Goal: Feedback & Contribution: Contribute content

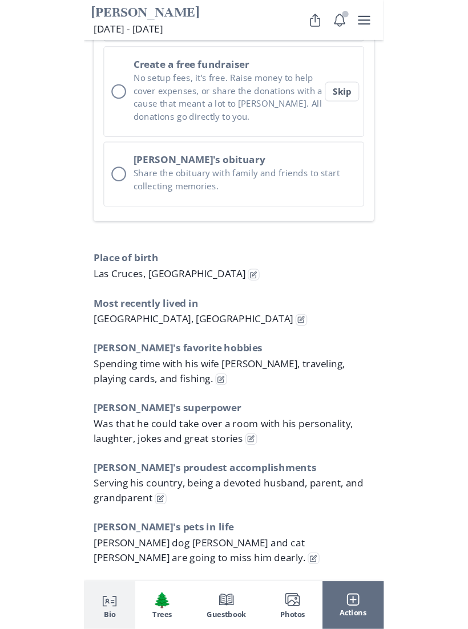
scroll to position [661, 0]
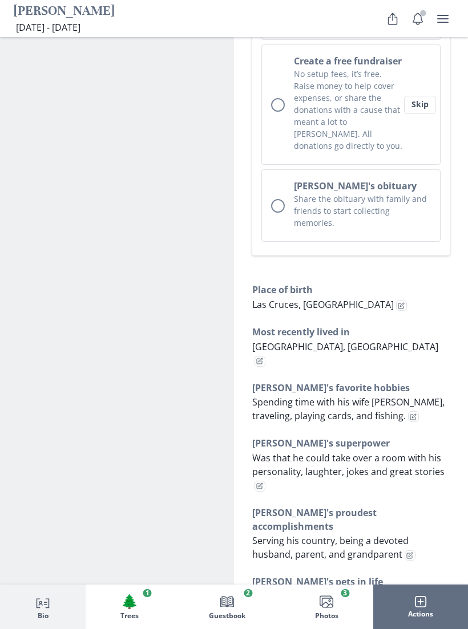
click at [408, 411] on button "Edit fact" at bounding box center [413, 416] width 11 height 11
select select "[PERSON_NAME]'s favorite hobbies"
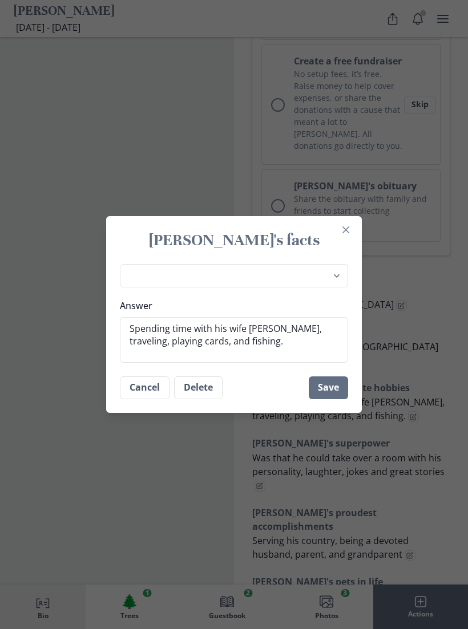
click at [278, 357] on textarea "Spending time with his wife [PERSON_NAME], traveling, playing cards, and fishin…" at bounding box center [234, 340] width 228 height 46
type textarea "x"
click at [279, 357] on textarea "Spending time with his wife [PERSON_NAME], traveling, playing cards, and fishin…" at bounding box center [234, 340] width 228 height 46
type textarea "Spending time with his wife [PERSON_NAME], traveling, playing cards, and fishing"
type textarea "x"
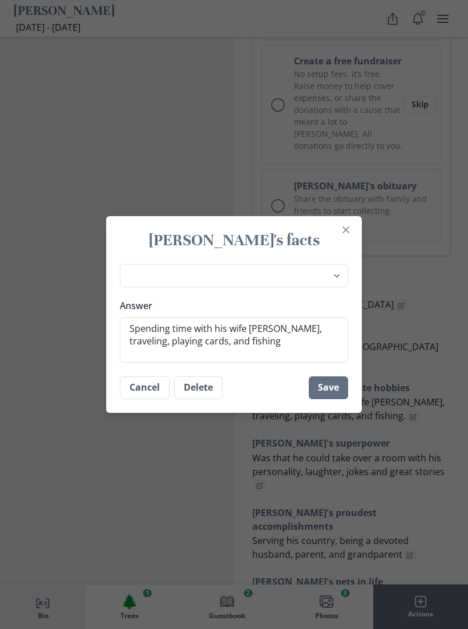
type textarea "Spending time with his wife [PERSON_NAME], traveling, playing cards, and fishin"
type textarea "x"
type textarea "Spending time with his wife [PERSON_NAME], traveling, playing cards, and fishi"
type textarea "x"
type textarea "Spending time with his wife [PERSON_NAME], traveling, playing cards, and fish"
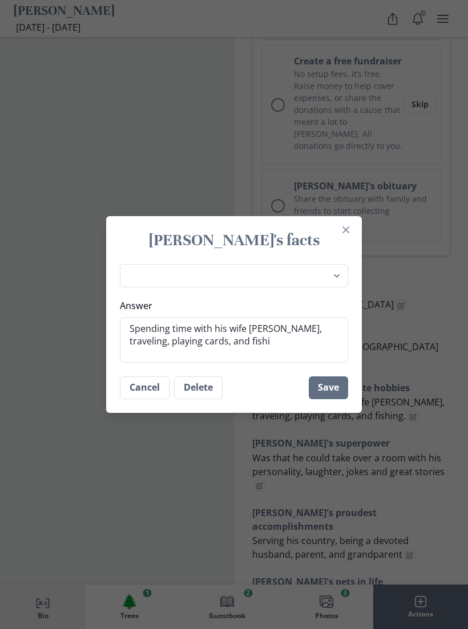
type textarea "x"
type textarea "Spending time with his wife [PERSON_NAME], traveling, playing cards, and fis"
type textarea "x"
type textarea "Spending time with his wife [PERSON_NAME], traveling, playing cards, and fi"
type textarea "x"
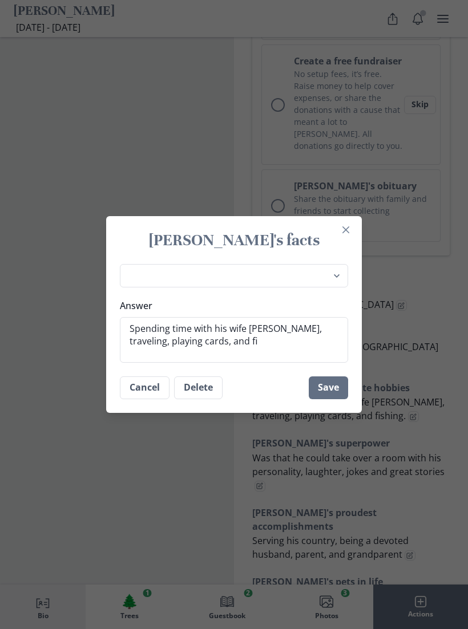
type textarea "Spending time with his wife [PERSON_NAME], traveling, playing cards, and f"
type textarea "x"
type textarea "Spending time with his wife [PERSON_NAME], traveling, playing cards, and"
type textarea "x"
type textarea "Spending time with his wife [PERSON_NAME], traveling, playing cards, and"
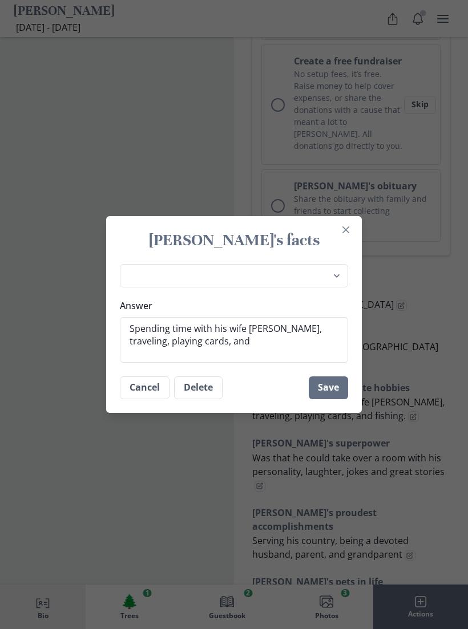
type textarea "x"
type textarea "Spending time with his wife [PERSON_NAME], traveling, playing cards, an"
type textarea "x"
type textarea "Spending time with his wife [PERSON_NAME], traveling, playing cards, a"
type textarea "x"
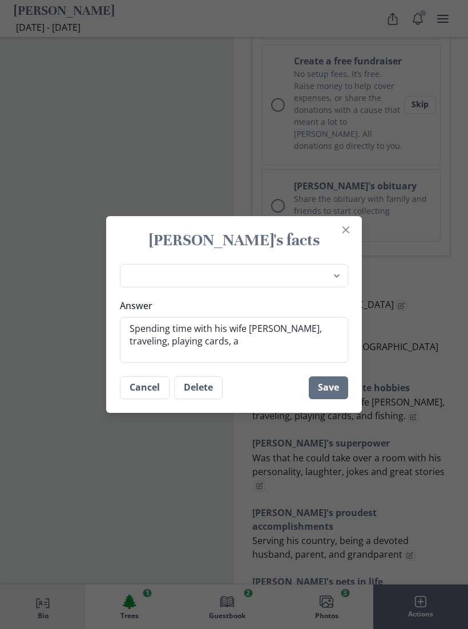
type textarea "Spending time with his wife [PERSON_NAME], traveling, playing cards,"
type textarea "x"
type textarea "Spending time with his wife [PERSON_NAME], traveling, playing cards,"
type textarea "x"
type textarea "Spending time with his wife [PERSON_NAME], traveling, playing cards"
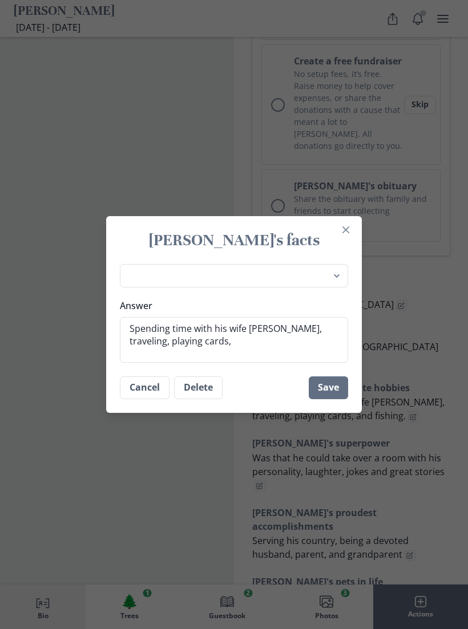
type textarea "x"
click at [209, 348] on textarea "Spending time with his wife [PERSON_NAME], traveling, playing cards" at bounding box center [234, 340] width 228 height 46
click at [200, 350] on textarea "Spending time with his wife [PERSON_NAME], traveling, playing cards" at bounding box center [234, 340] width 228 height 46
click at [237, 343] on textarea "Spending time with his wife [PERSON_NAME], traveling, playing cards" at bounding box center [234, 340] width 228 height 46
click at [198, 353] on textarea "Spending time with his wife [PERSON_NAME], traveling, playing cards" at bounding box center [234, 340] width 228 height 46
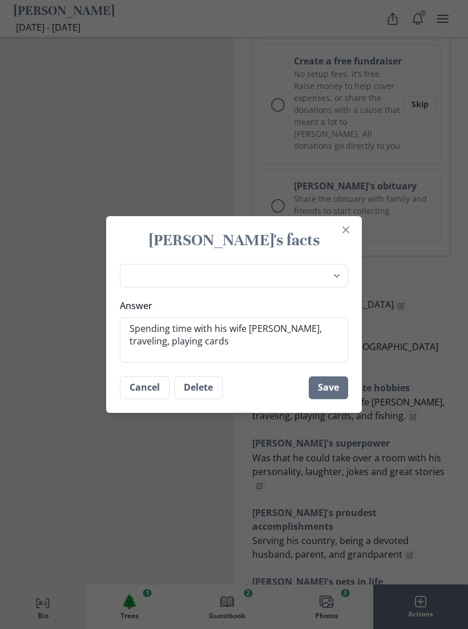
type textarea "Spending time with his wife [PERSON_NAME], traveling, playing card"
type textarea "x"
type textarea "Spending time with his wife [PERSON_NAME], traveling, playing car"
type textarea "x"
type textarea "Spending time with his wife [PERSON_NAME], traveling, playing ca"
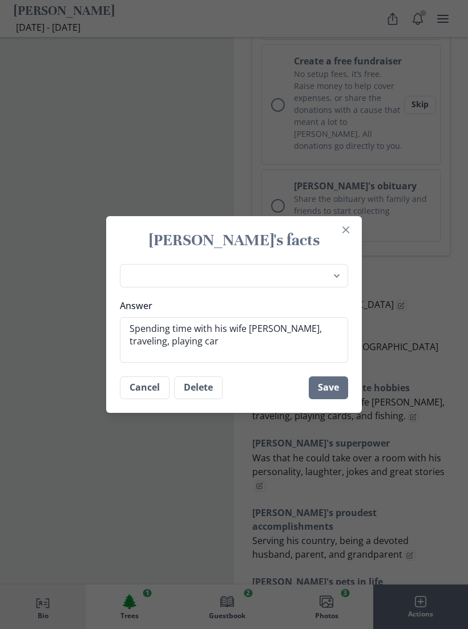
type textarea "x"
type textarea "Spending time with his wife [PERSON_NAME], traveling, playing c"
type textarea "x"
type textarea "Spending time with his wife [PERSON_NAME], traveling, playing"
type textarea "x"
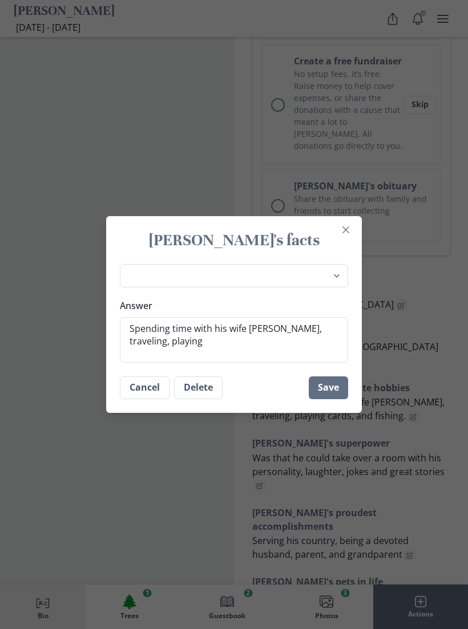
type textarea "Spending time with his wife [PERSON_NAME], traveling, playing"
type textarea "x"
type textarea "Spending time with his wife [PERSON_NAME], traveling, playin"
type textarea "x"
type textarea "Spending time with his wife [PERSON_NAME], traveling, playi"
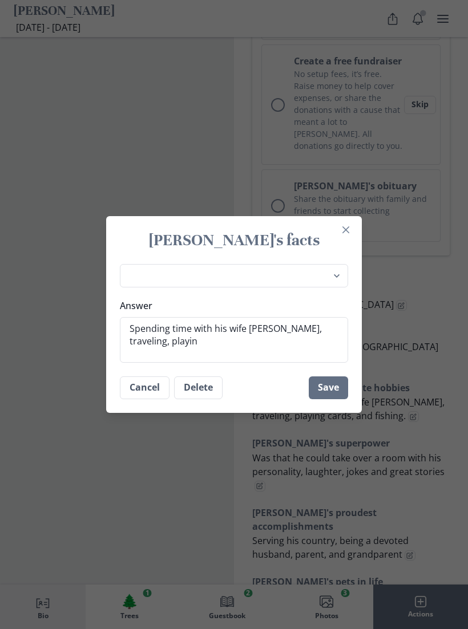
type textarea "x"
type textarea "Spending time with his wife [PERSON_NAME], traveling, play"
type textarea "x"
type textarea "Spending time with his wife [PERSON_NAME], traveling, pla"
type textarea "x"
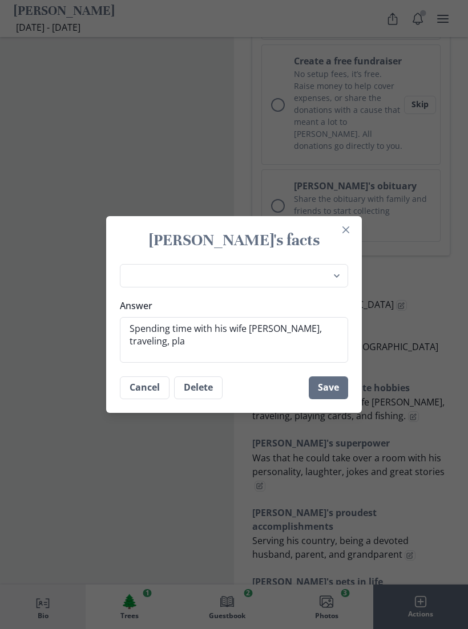
type textarea "Spending time with his wife [PERSON_NAME], traveling, pl"
type textarea "x"
type textarea "Spending time with his wife [PERSON_NAME], traveling, p"
type textarea "x"
type textarea "Spending time with his wife [PERSON_NAME], traveling,"
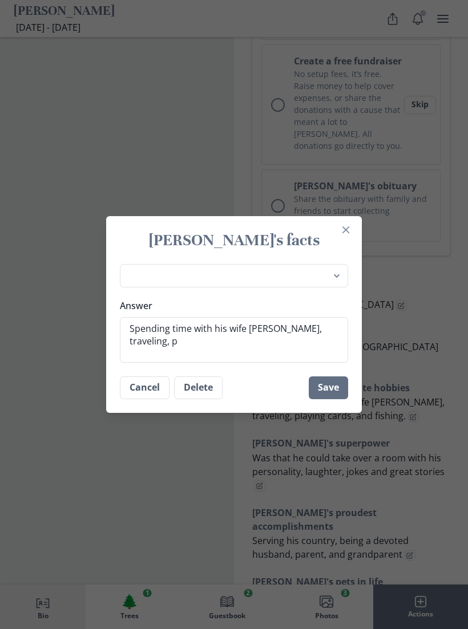
type textarea "x"
type textarea "Spending time with his wife [PERSON_NAME], traveling,"
type textarea "x"
type textarea "Spending time with his wife [PERSON_NAME], traveling"
type textarea "x"
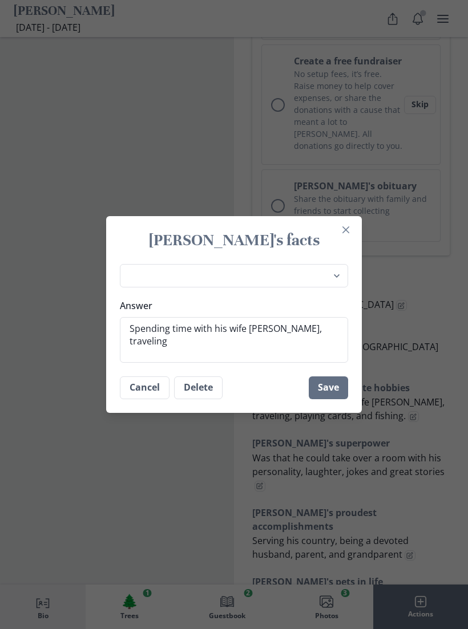
type textarea "Spending time with his wife [PERSON_NAME], travelin"
type textarea "x"
type textarea "Spending time with his wife [PERSON_NAME], traveli"
type textarea "x"
type textarea "Spending time with his wife [PERSON_NAME], travel"
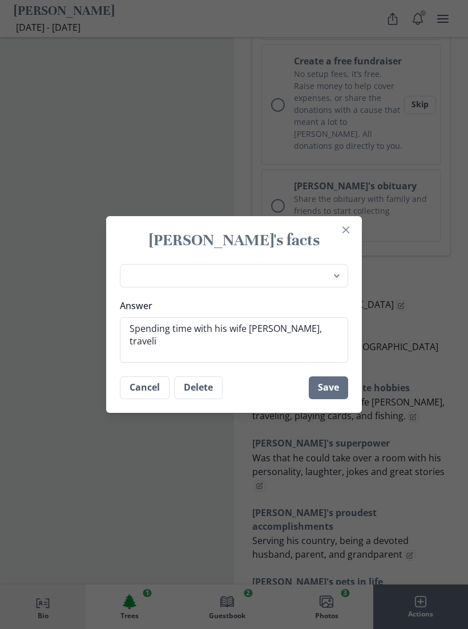
type textarea "x"
type textarea "Spending time with his wife [PERSON_NAME], trave"
type textarea "x"
type textarea "Spending time with his wife [PERSON_NAME], trav"
type textarea "x"
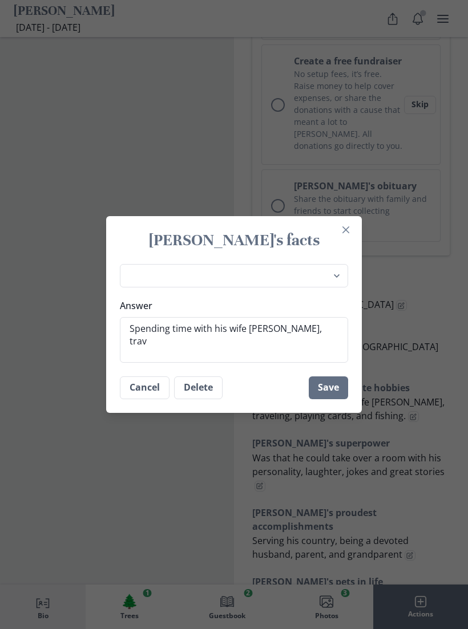
type textarea "Spending time with his wife [PERSON_NAME], tra"
type textarea "x"
type textarea "Spending time with his wife"
type textarea "x"
type textarea "Spending time with"
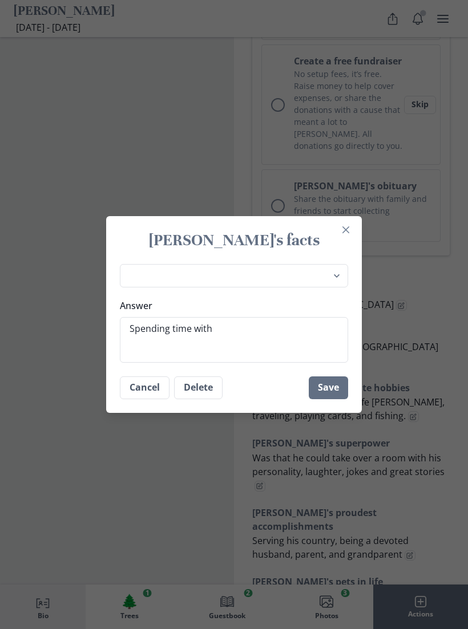
type textarea "x"
type textarea "Spending"
type textarea "x"
click at [251, 340] on textarea "Answer" at bounding box center [234, 340] width 228 height 46
click at [240, 340] on textarea "Answer" at bounding box center [234, 340] width 228 height 46
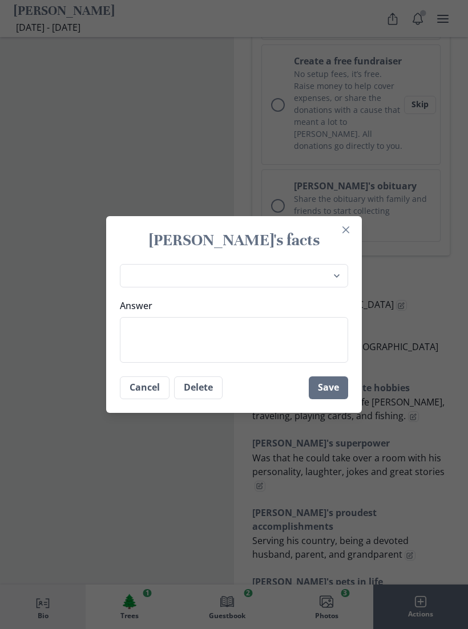
paste textarea "[PERSON_NAME] found [PERSON_NAME] in spending time with his beloved wife, [PERS…"
type textarea "[PERSON_NAME] found [PERSON_NAME] in spending time with his beloved wife, [PERS…"
type textarea "x"
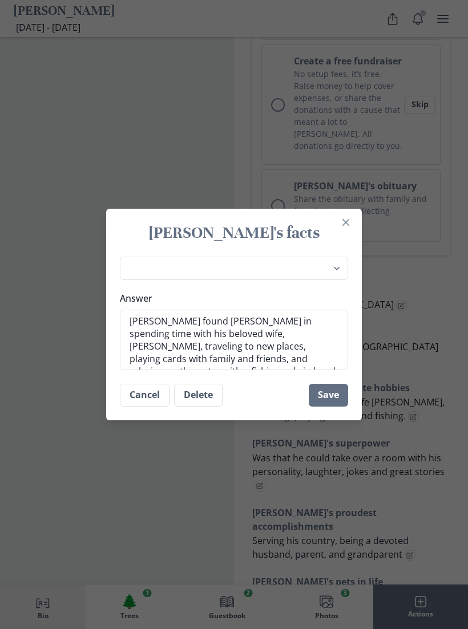
type textarea "[PERSON_NAME] found [PERSON_NAME] in spending time with his beloved wife, [PERS…"
click at [340, 407] on button "Save" at bounding box center [328, 395] width 39 height 23
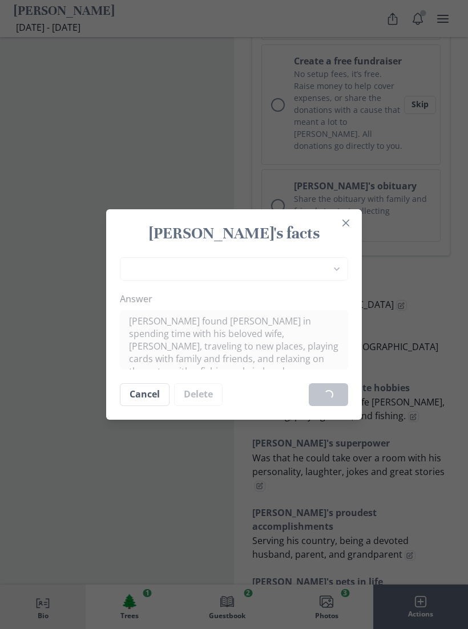
type textarea "x"
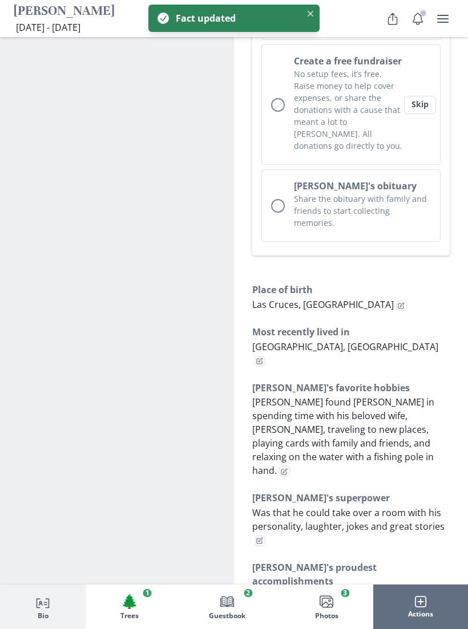
click at [264, 536] on button "Edit fact" at bounding box center [260, 541] width 11 height 11
select select "[PERSON_NAME]'s superpower"
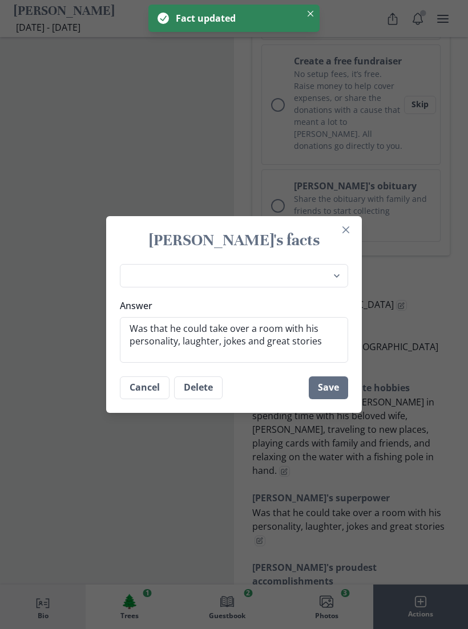
type textarea "x"
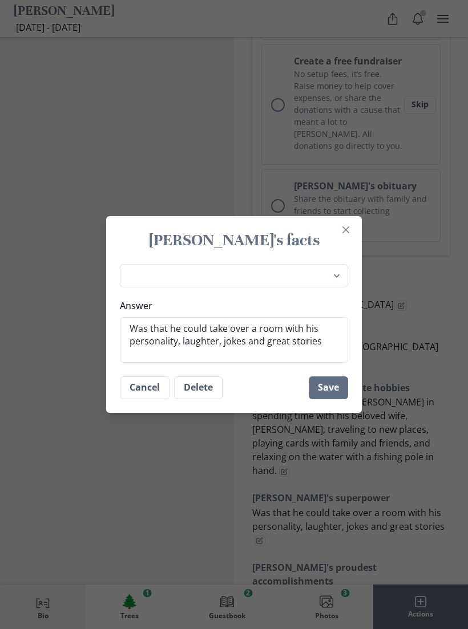
click at [295, 342] on textarea "Was that he could take over a room with his personality, laughter, jokes and gr…" at bounding box center [234, 340] width 228 height 46
click at [294, 340] on textarea "Was that he could take over a room with his personality, laughter, jokes and gr…" at bounding box center [234, 340] width 228 height 46
click at [330, 352] on textarea "Was that he could take over a room with his personality, laughter, jokes and gr…" at bounding box center [234, 340] width 228 height 46
type textarea "Was that he could take over a room with his personality, laughter, jokes and gr…"
type textarea "x"
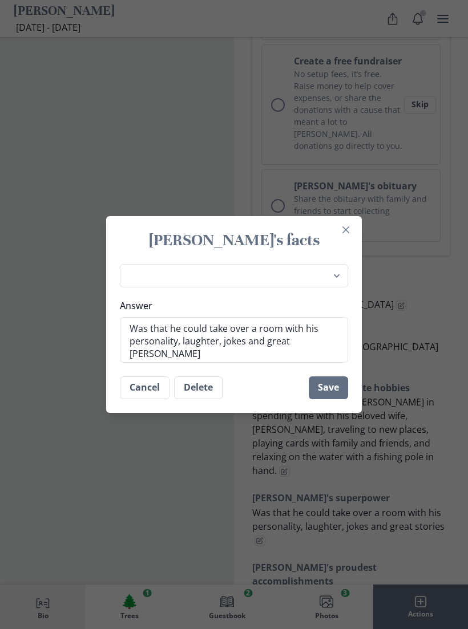
type textarea "Was that he could take over a room with his personality, laughter, jokes and gr…"
type textarea "x"
type textarea "Was that he could take over a room with his personality, laughter, jokes and gr…"
type textarea "x"
type textarea "Was that he could take over a room with his personality, laughter, jokes and gr…"
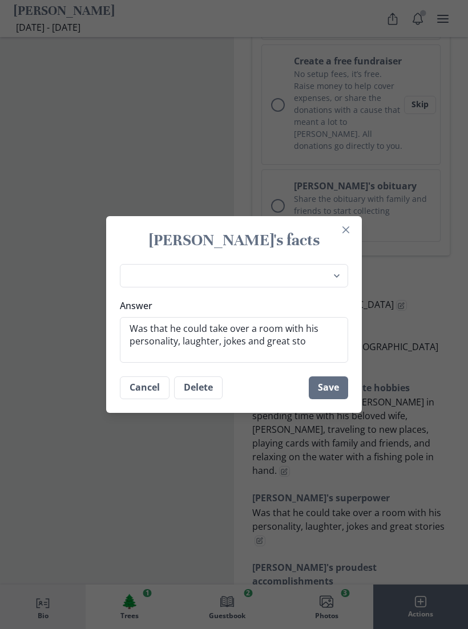
type textarea "x"
type textarea "Was that he could take over a room with his personality, laughter, jokes and gr…"
type textarea "x"
type textarea "Was that he could take over a room with his personality, laughter, jokes and gr…"
type textarea "x"
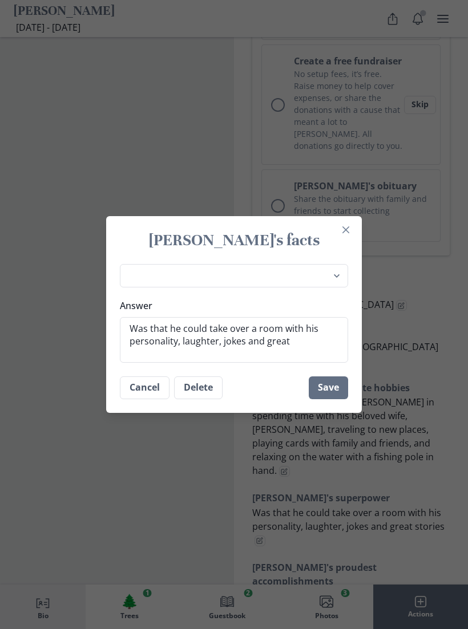
type textarea "Was that he could take over a room with his personality, laughter, jokes and gr…"
type textarea "x"
type textarea "Was that he could take over a room with his personality, laughter, jokes and [P…"
type textarea "x"
type textarea "Was that he could take over a room with his personality, laughter, jokes and gr"
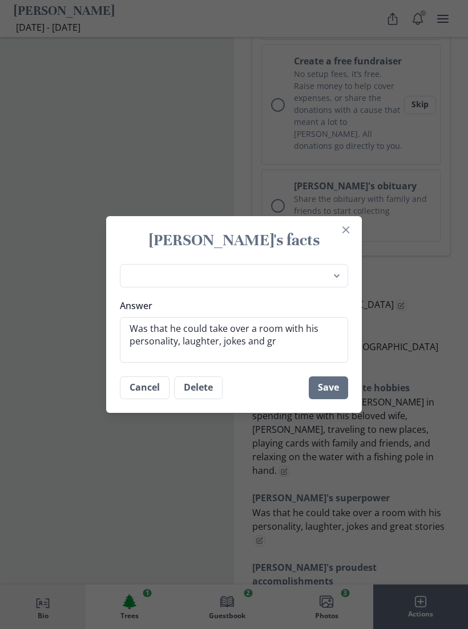
type textarea "x"
type textarea "Was that he could take over a room with his personality, laughter, jokes and g"
type textarea "x"
type textarea "Was that he could take over a room with his personality, laughter, jokes and"
type textarea "x"
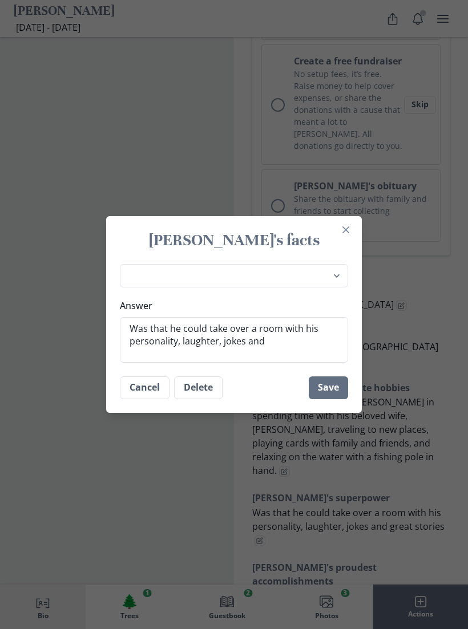
type textarea "Was that he could take over a room with his personality, laughter, jokes and"
type textarea "x"
type textarea "Was that he could take over a room with his personality, laughter, jokes a"
type textarea "x"
type textarea "Was that he could take over a room with his personality, laughter, jokes"
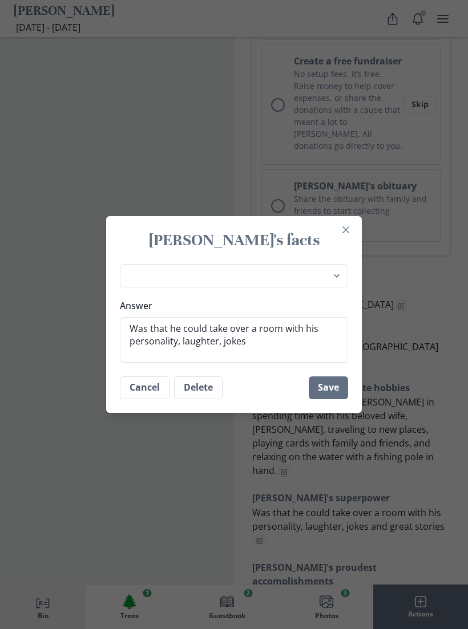
type textarea "x"
type textarea "Was that he could take over a room with his personality, laughter, jokes"
type textarea "x"
type textarea "Was that he could take over a room with his personality, laughter, joke"
type textarea "x"
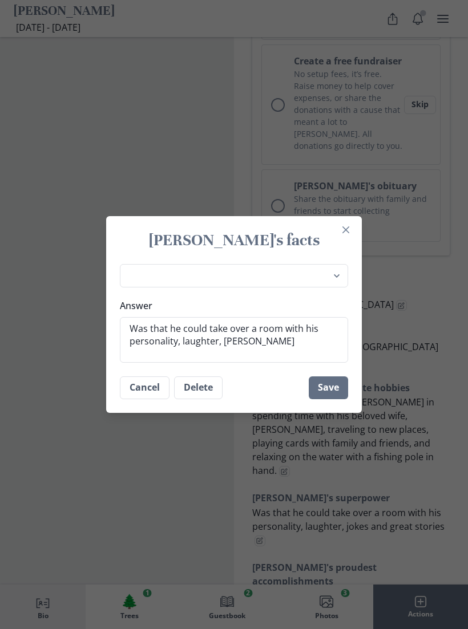
type textarea "Was that he could take over a room with his personality, [PERSON_NAME]"
type textarea "x"
type textarea "Was that he could take over a room with"
type textarea "x"
type textarea "Was that he could take over a"
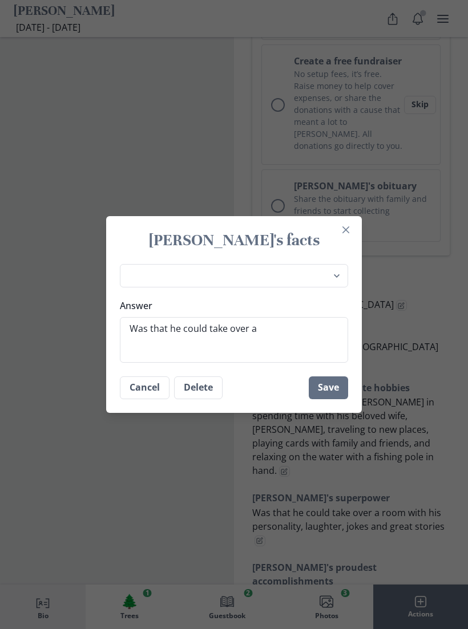
type textarea "x"
type textarea "Was that he could take"
type textarea "x"
type textarea "Was that he"
type textarea "x"
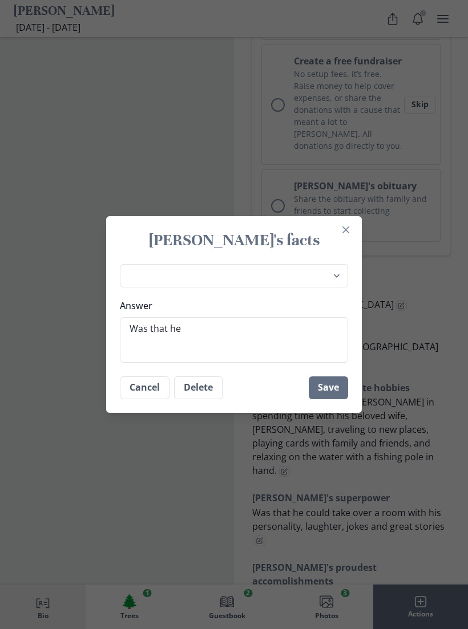
type textarea "Was"
type textarea "x"
click at [219, 343] on textarea "Answer" at bounding box center [234, 340] width 228 height 46
paste textarea "[PERSON_NAME] had a gift for lighting up every room he entered. His laughter, q…"
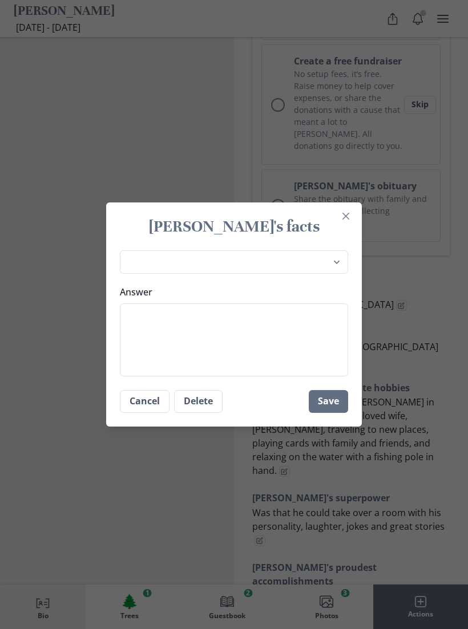
type textarea "x"
type textarea "[PERSON_NAME] had a gift for lighting up every room he entered. His laughter, q…"
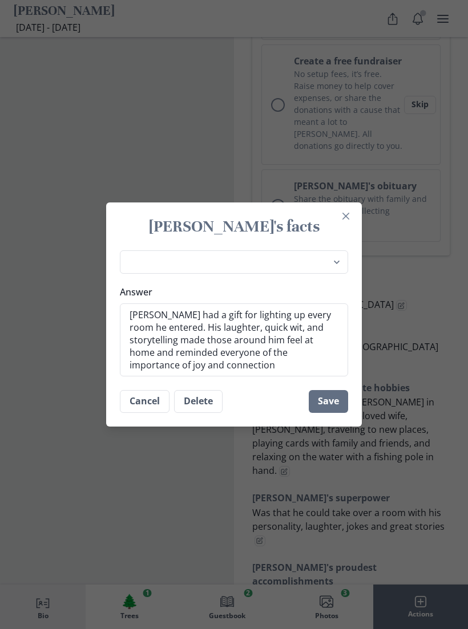
type textarea "x"
type textarea "[PERSON_NAME] had a gift for lighting up every room he entered. His laughter, q…"
click at [335, 410] on button "Save" at bounding box center [328, 401] width 39 height 23
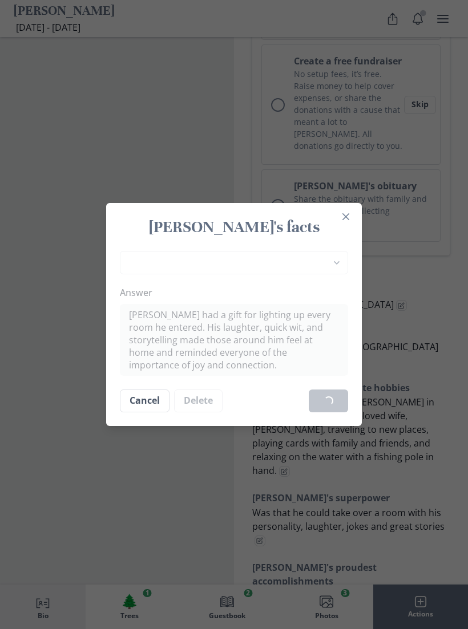
type textarea "x"
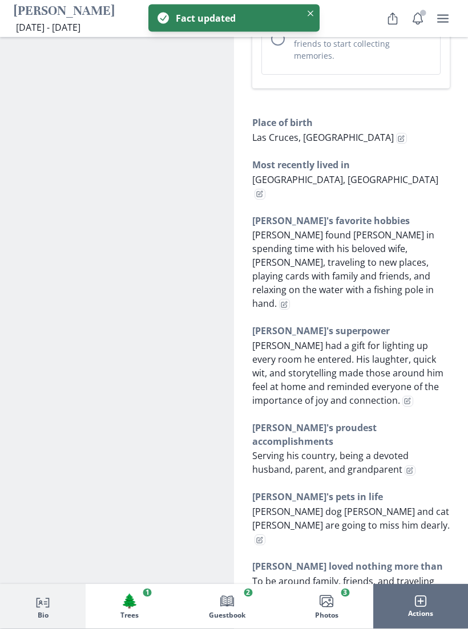
scroll to position [828, 0]
click at [405, 466] on button "Edit fact" at bounding box center [410, 471] width 11 height 11
select select "[PERSON_NAME]'s proudest accomplishments"
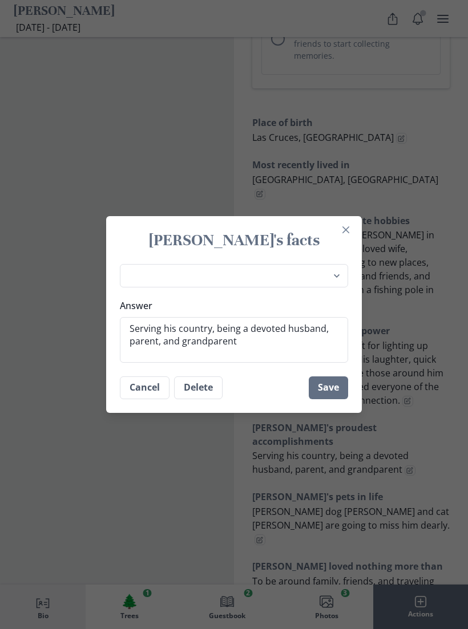
click at [263, 353] on textarea "Serving his country, being a devoted husband, parent, and grandparent" at bounding box center [234, 340] width 228 height 46
type textarea "x"
type textarea "Serving his country, being a devoted husband, parent, and grandparen"
type textarea "x"
type textarea "Serving his country, being a devoted husband, parent, and grandpare"
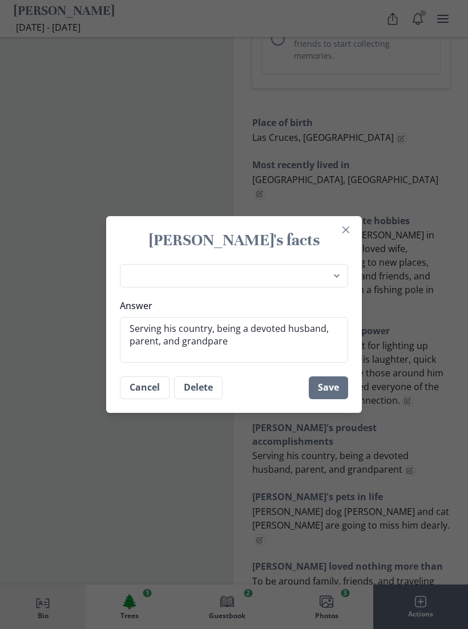
type textarea "x"
type textarea "Serving his country, being a devoted husband, parent, and grandpa"
type textarea "x"
type textarea "Serving his country, being a devoted husband, parent, and grandp"
type textarea "x"
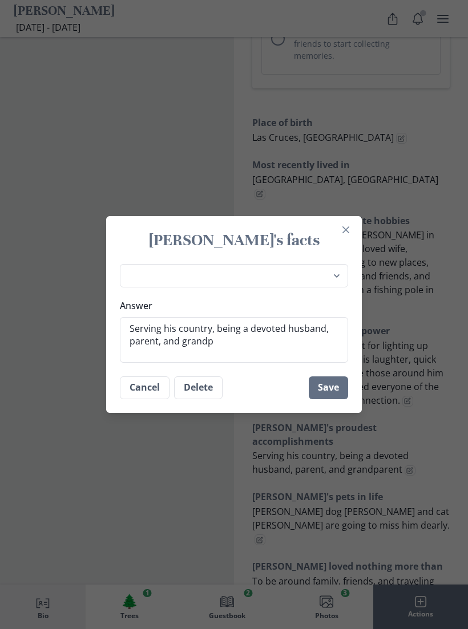
type textarea "Serving his country, being a devoted husband, parent, and grand"
type textarea "x"
type textarea "Serving his country, being a devoted husband, parent, and gran"
type textarea "x"
type textarea "Serving his country, being a devoted husband, parent, and gr"
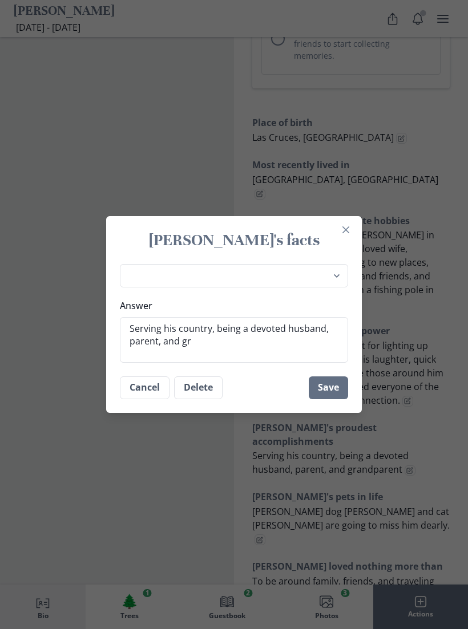
type textarea "x"
type textarea "Serving his country, being a devoted husband, parent, and g"
type textarea "x"
type textarea "Serving his country, being a devoted husband, parent, and"
type textarea "x"
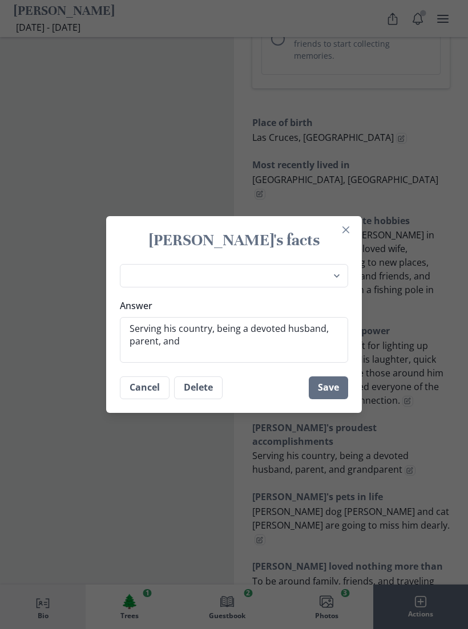
type textarea "Serving his country, being a devoted husband, parent, and"
type textarea "x"
type textarea "Serving his country, being a devoted husband, parent, a"
type textarea "x"
type textarea "Serving his country, being a devoted husband, parent,"
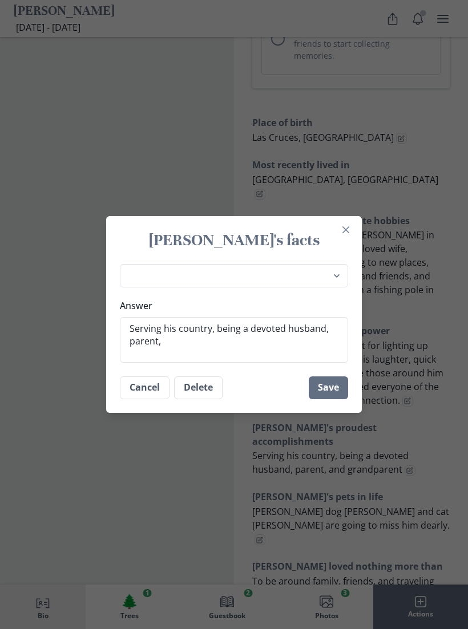
type textarea "x"
type textarea "Serving his country, being a devoted husband, parent,"
type textarea "x"
type textarea "Serving his country, being a devoted husband, parent"
type textarea "x"
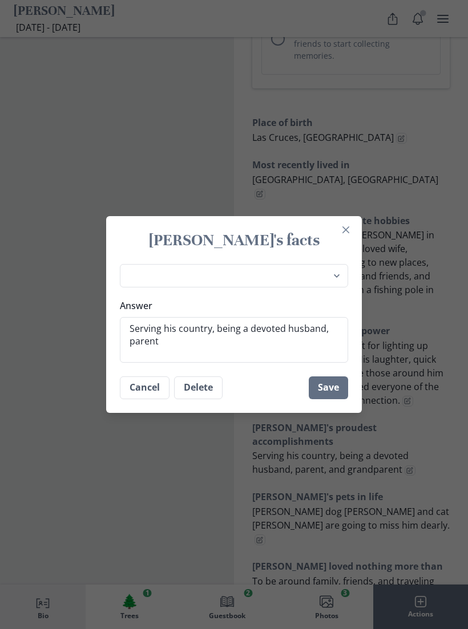
type textarea "Serving his country, being a devoted husband, paren"
type textarea "x"
type textarea "Serving his country, being a devoted husband, par"
type textarea "x"
type textarea "Serving his country, being a devoted husband, pa"
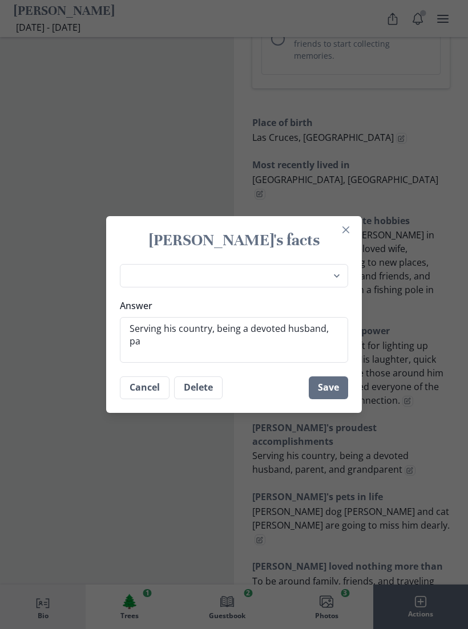
type textarea "x"
type textarea "Serving his country, being"
type textarea "x"
type textarea "Serving his"
type textarea "x"
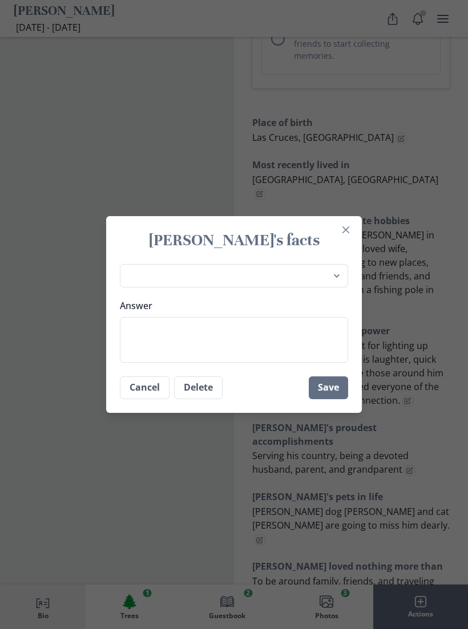
click at [247, 347] on textarea "Answer" at bounding box center [234, 340] width 228 height 46
paste textarea "Among [PERSON_NAME]’s proudest achievements were his years of military service …"
type textarea "x"
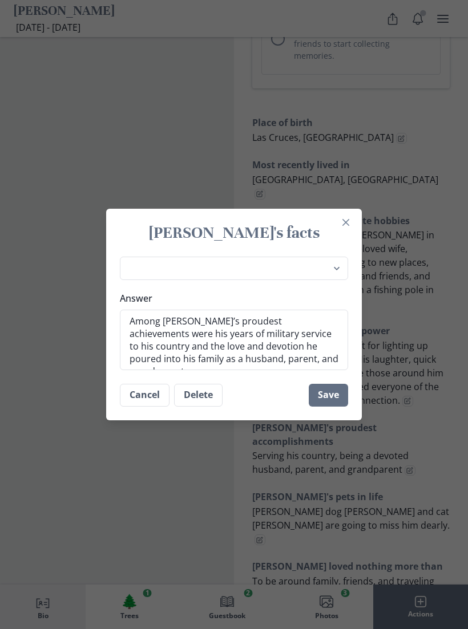
type textarea "Among [PERSON_NAME]’s proudest achievements were his years of military service …"
click at [336, 405] on button "Save" at bounding box center [328, 395] width 39 height 23
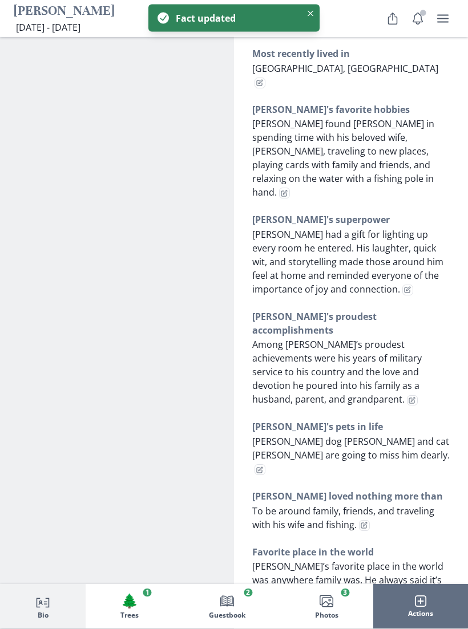
scroll to position [939, 0]
click at [265, 464] on button "Edit fact" at bounding box center [260, 469] width 11 height 11
type textarea "x"
select select "[PERSON_NAME]'s pets in life"
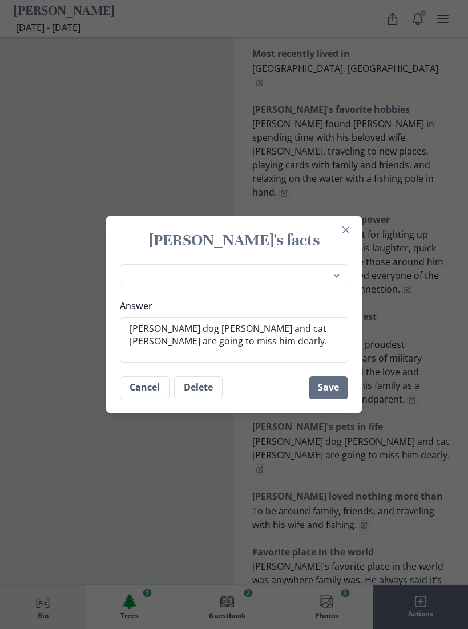
click at [251, 358] on textarea "[PERSON_NAME] dog [PERSON_NAME] and cat [PERSON_NAME] are going to miss him dea…" at bounding box center [234, 340] width 228 height 46
click at [256, 354] on textarea "[PERSON_NAME] dog [PERSON_NAME] and cat [PERSON_NAME] are going to miss him dea…" at bounding box center [234, 340] width 228 height 46
click at [230, 355] on textarea "[PERSON_NAME] dog [PERSON_NAME] and cat [PERSON_NAME] are going to miss him dea…" at bounding box center [234, 340] width 228 height 46
click at [231, 356] on textarea "[PERSON_NAME] dog [PERSON_NAME] and cat [PERSON_NAME] are going to miss him dea…" at bounding box center [234, 340] width 228 height 46
type textarea "x"
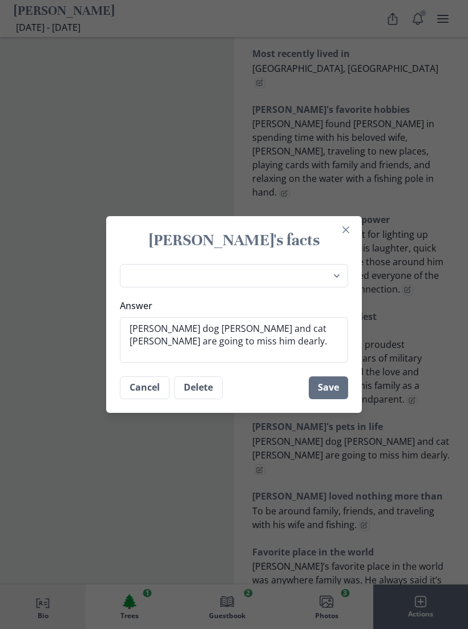
type textarea "[PERSON_NAME] dog [PERSON_NAME] and cat [PERSON_NAME] are going to miss him"
type textarea "x"
type textarea "[PERSON_NAME] dog [PERSON_NAME] and cat [PERSON_NAME] are going to miss him"
type textarea "x"
type textarea "[PERSON_NAME] dog [PERSON_NAME] and cat [PERSON_NAME] are going to miss hi"
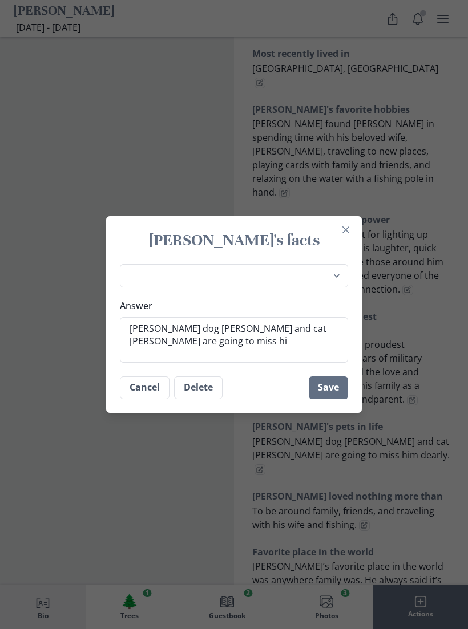
type textarea "x"
type textarea "[PERSON_NAME] dog [PERSON_NAME] and cat [PERSON_NAME] are going to miss h"
type textarea "x"
type textarea "[PERSON_NAME] dog [PERSON_NAME] and cat [PERSON_NAME] are going to miss"
type textarea "x"
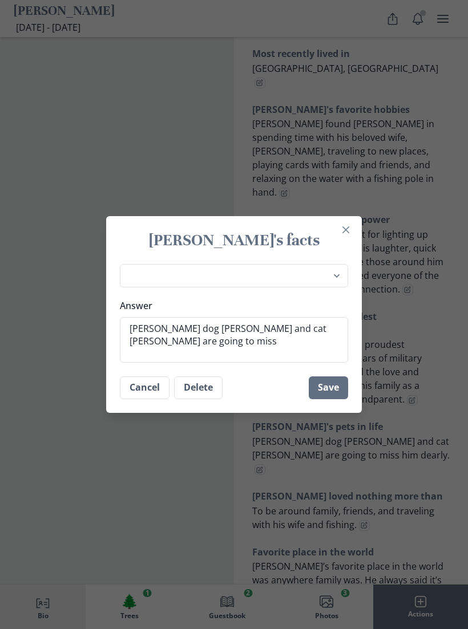
type textarea "[PERSON_NAME] dog [PERSON_NAME] and cat [PERSON_NAME] are going to mis"
type textarea "x"
type textarea "[PERSON_NAME] dog [PERSON_NAME] and cat [PERSON_NAME] are going to mi"
type textarea "x"
type textarea "[PERSON_NAME] dog [PERSON_NAME] and cat [PERSON_NAME] are going to m"
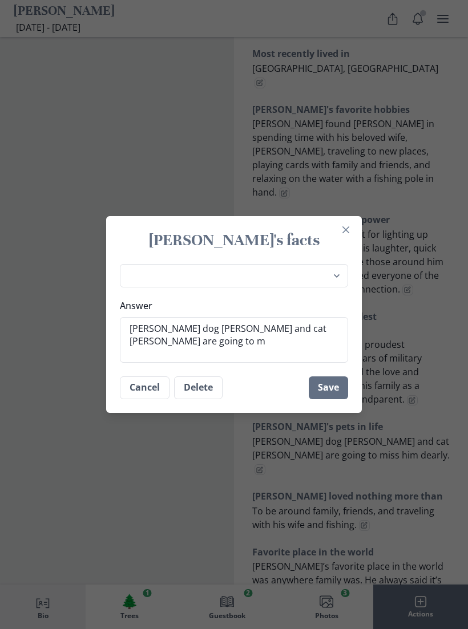
type textarea "x"
type textarea "[PERSON_NAME] dog [PERSON_NAME] and cat [PERSON_NAME] are going to"
type textarea "x"
type textarea "[PERSON_NAME] dog [PERSON_NAME] and cat [PERSON_NAME] are going"
type textarea "x"
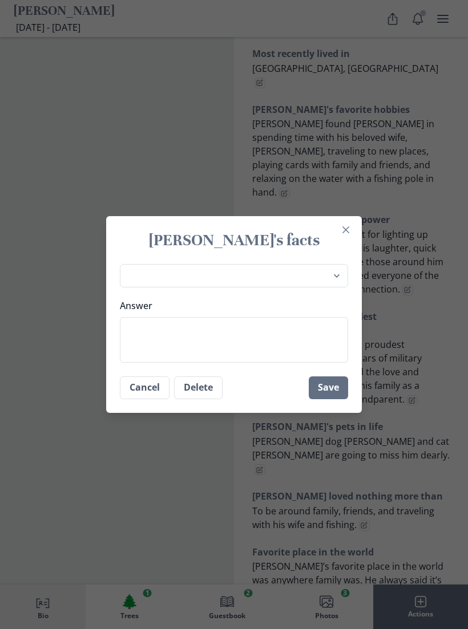
click at [215, 359] on textarea "Answer" at bounding box center [234, 340] width 228 height 46
click at [192, 344] on textarea "Answer" at bounding box center [234, 340] width 228 height 46
click at [194, 349] on textarea "Answer" at bounding box center [234, 340] width 228 height 46
click at [153, 342] on textarea "Answer" at bounding box center [234, 340] width 228 height 46
click at [261, 349] on textarea "Answer" at bounding box center [234, 340] width 228 height 46
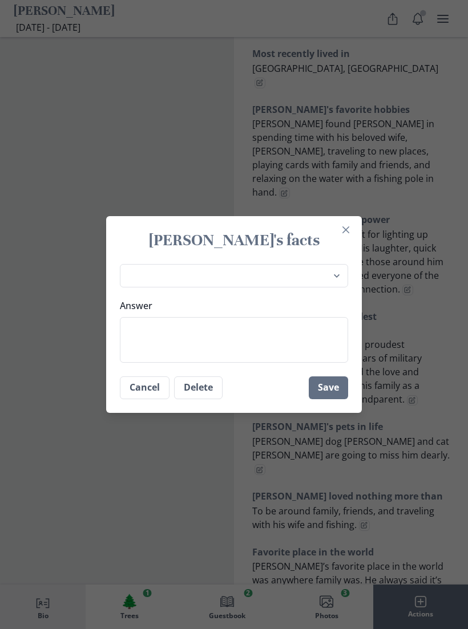
click at [211, 345] on textarea "Answer" at bounding box center [234, 340] width 228 height 46
click at [209, 345] on textarea "Answer" at bounding box center [234, 340] width 228 height 46
paste textarea "[PERSON_NAME] shared a special bond with his dog, [PERSON_NAME], and his cat, […"
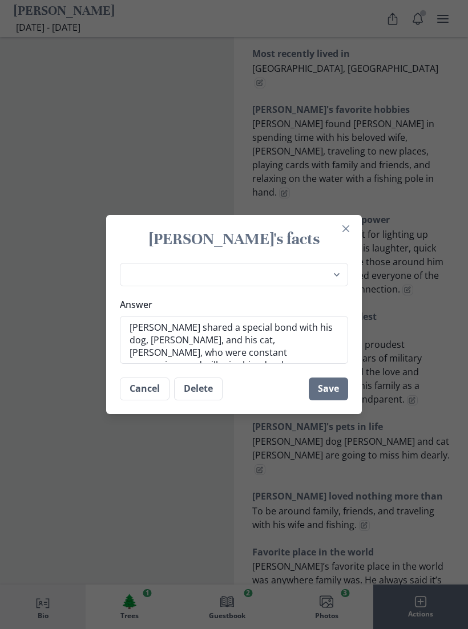
click at [340, 395] on button "Save" at bounding box center [328, 389] width 39 height 23
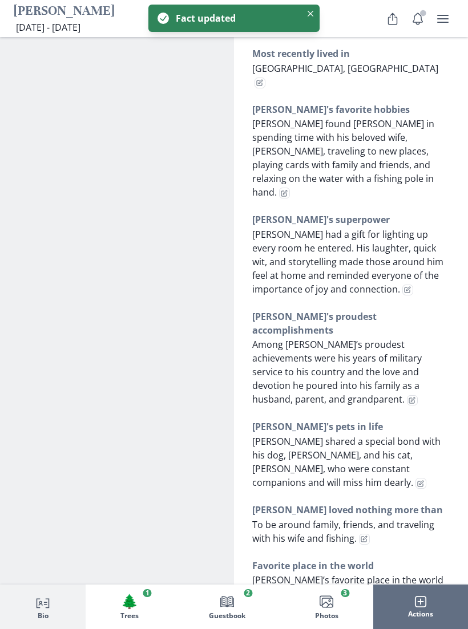
click at [369, 534] on button "Edit fact" at bounding box center [364, 539] width 11 height 11
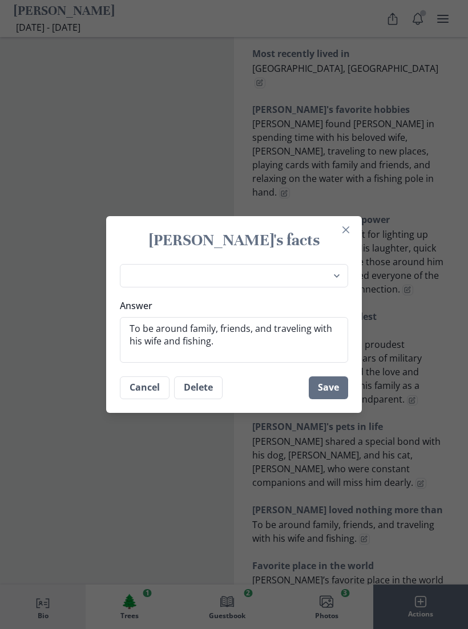
click at [245, 356] on textarea "To be around family, friends, and traveling with his wife and fishing." at bounding box center [234, 340] width 228 height 46
click at [274, 344] on textarea "Answer" at bounding box center [234, 340] width 228 height 46
paste textarea "Being surrounded by family and friends was [PERSON_NAME]’s greatest happiness. …"
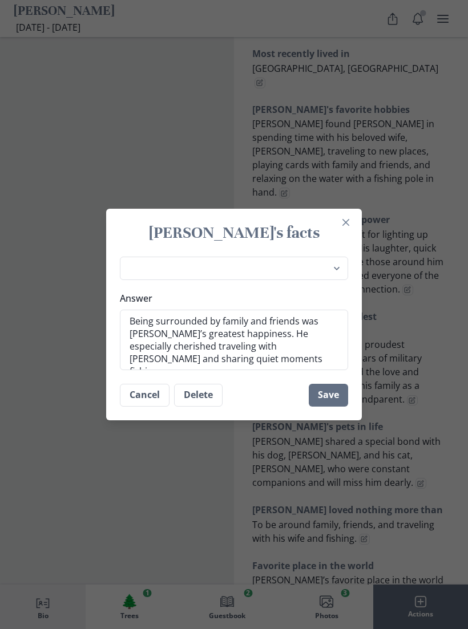
click at [331, 407] on button "Save" at bounding box center [328, 395] width 39 height 23
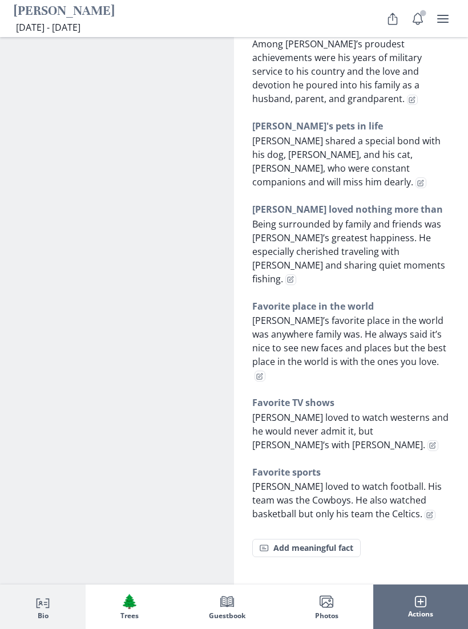
scroll to position [1244, 0]
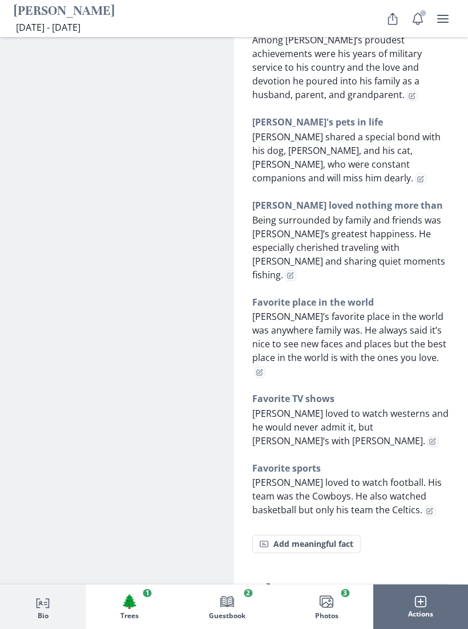
click at [263, 369] on icon "Edit fact" at bounding box center [259, 372] width 7 height 7
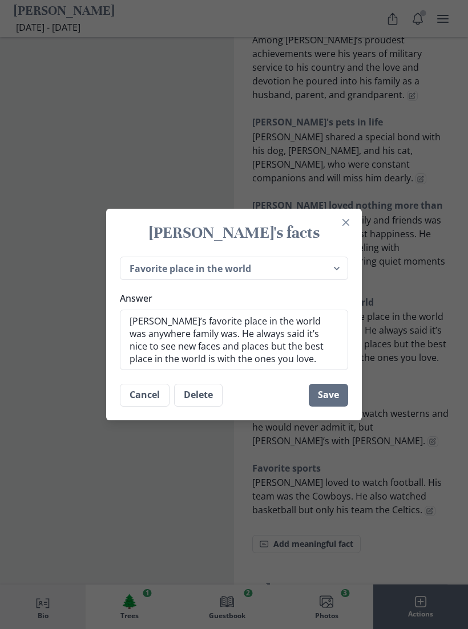
click at [207, 407] on button "Delete" at bounding box center [198, 395] width 49 height 23
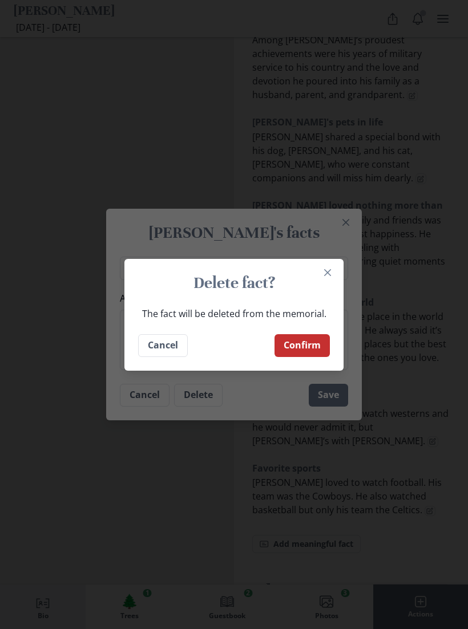
click at [174, 352] on button "Cancel" at bounding box center [163, 345] width 50 height 23
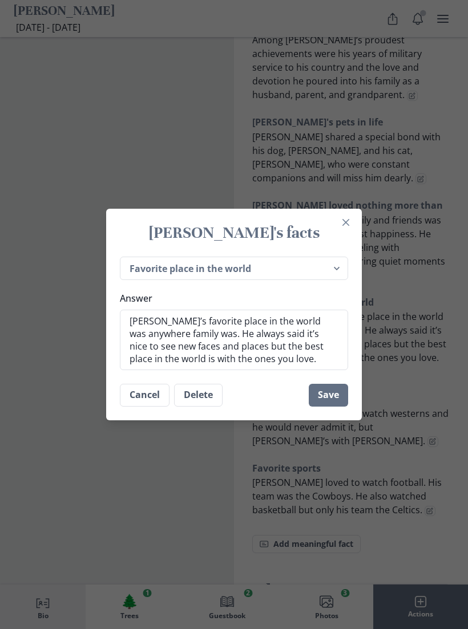
click at [290, 370] on textarea "[PERSON_NAME]’s favorite place in the world was anywhere family was. He always …" at bounding box center [234, 340] width 228 height 60
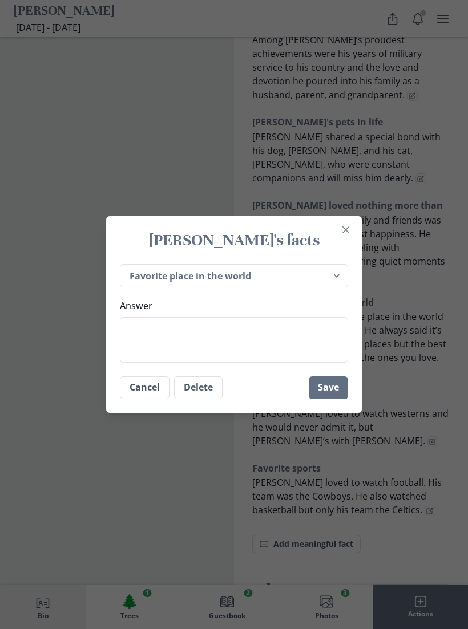
click at [274, 344] on textarea "Answer" at bounding box center [234, 340] width 228 height 46
click at [264, 346] on textarea "Answer" at bounding box center [234, 340] width 228 height 46
paste textarea "For [PERSON_NAME], the best place in the world was wherever his family was. Whi…"
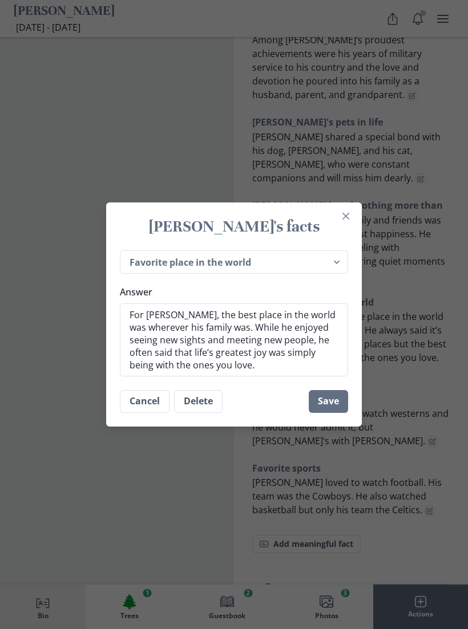
click at [334, 412] on button "Save" at bounding box center [328, 401] width 39 height 23
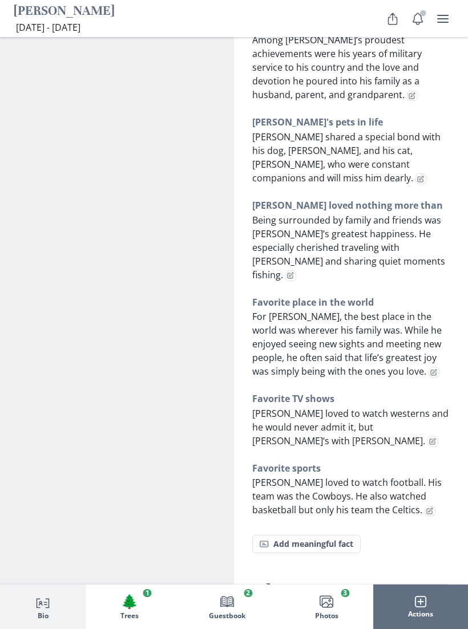
click at [427, 437] on button "Edit fact" at bounding box center [432, 442] width 11 height 11
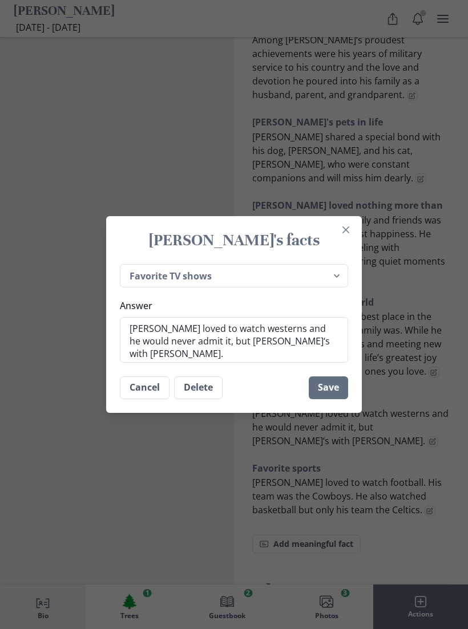
click at [305, 348] on textarea "[PERSON_NAME] loved to watch westerns and he would never admit it, but [PERSON_…" at bounding box center [234, 340] width 228 height 46
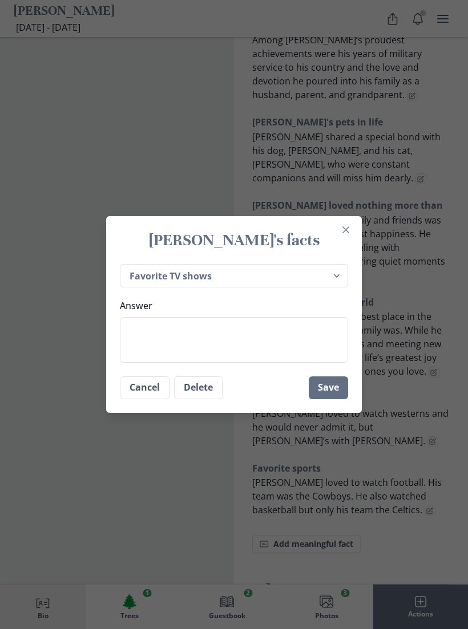
click at [229, 352] on textarea "Answer" at bounding box center [234, 340] width 228 height 46
paste textarea "[PERSON_NAME] loved watching classic westerns and, though he may not have admit…"
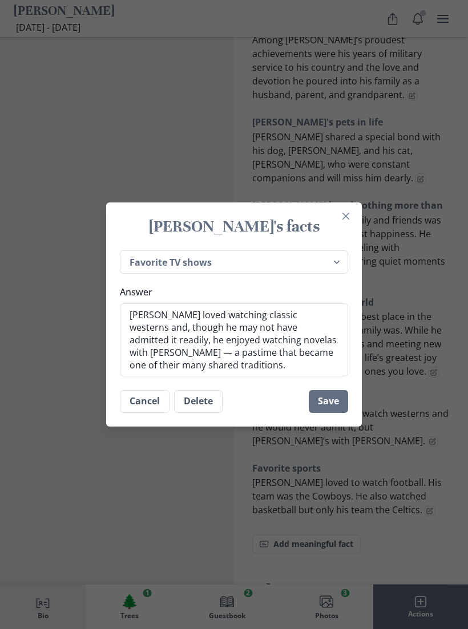
click at [336, 413] on button "Save" at bounding box center [328, 401] width 39 height 23
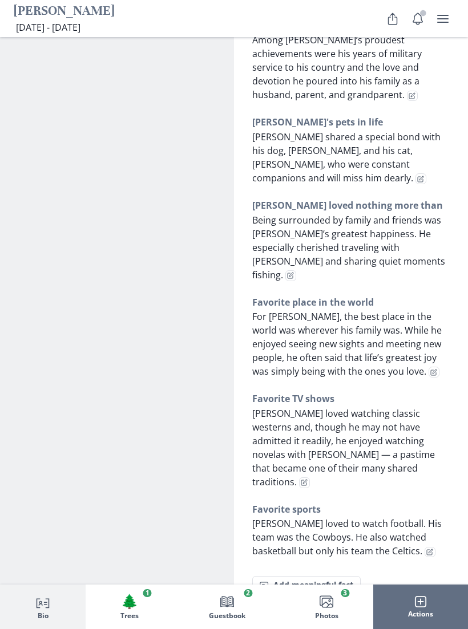
click at [425, 547] on button "Edit fact" at bounding box center [430, 552] width 11 height 11
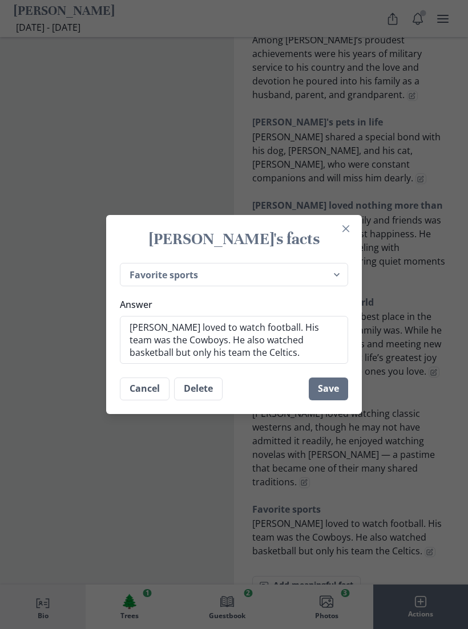
click at [233, 364] on textarea "[PERSON_NAME] loved to watch football. His team was the Cowboys. He also watche…" at bounding box center [234, 340] width 228 height 48
click at [237, 364] on textarea "[PERSON_NAME] loved to watch football. His team was the Cowboys. He also watche…" at bounding box center [234, 340] width 228 height 48
click at [240, 364] on textarea "[PERSON_NAME] loved to watch football. His team was the Cowboys. He also watche…" at bounding box center [234, 340] width 228 height 48
click at [239, 364] on textarea "[PERSON_NAME] loved to watch football. His team was the Cowboys. He also watche…" at bounding box center [234, 340] width 228 height 48
click at [240, 364] on textarea "[PERSON_NAME] loved to watch football. His team was the Cowboys. He also watche…" at bounding box center [234, 340] width 228 height 48
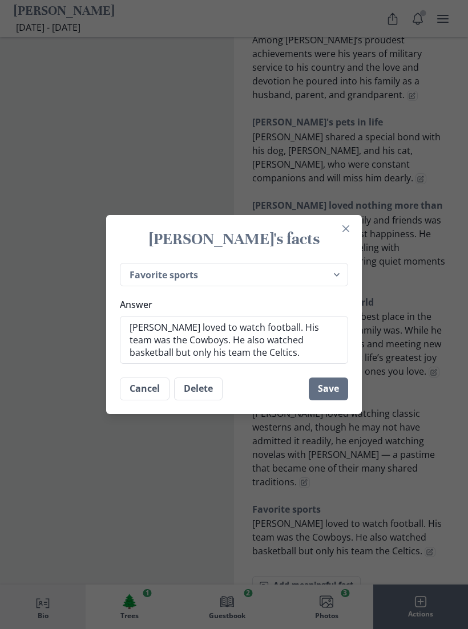
click at [243, 364] on textarea "[PERSON_NAME] loved to watch football. His team was the Cowboys. He also watche…" at bounding box center [234, 340] width 228 height 48
click at [241, 364] on textarea "[PERSON_NAME] loved to watch football. His team was the Cowboys. He also watche…" at bounding box center [234, 340] width 228 height 48
click at [243, 364] on textarea "[PERSON_NAME] loved to watch football. His team was the Cowboys. He also watche…" at bounding box center [234, 340] width 228 height 48
click at [249, 364] on textarea "[PERSON_NAME] loved to watch football. His team was the Cowboys. He also watche…" at bounding box center [234, 340] width 228 height 48
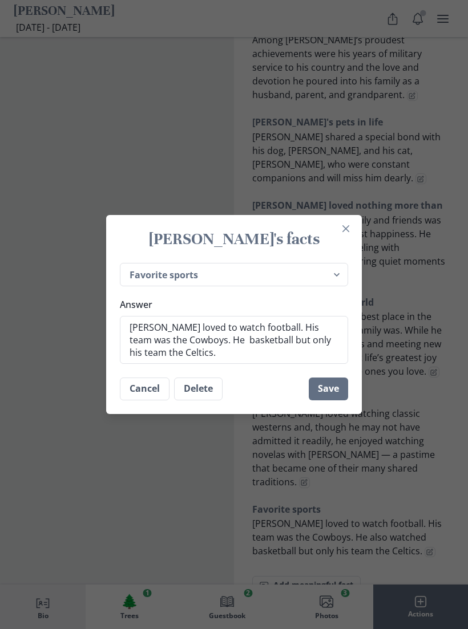
click at [211, 364] on textarea "[PERSON_NAME] loved to watch football. His team was the Cowboys. He basketball …" at bounding box center [234, 340] width 228 height 48
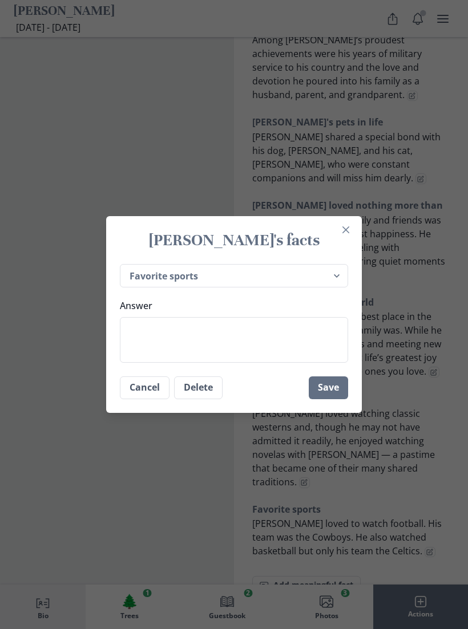
click at [253, 352] on textarea "Answer" at bounding box center [234, 340] width 228 height 46
paste textarea "[PERSON_NAME] was a lifelong sports fan. He cheered faithfully for the Dallas C…"
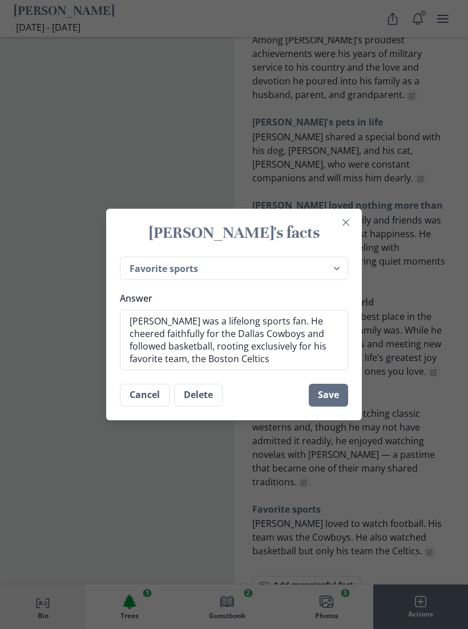
click at [333, 406] on button "Save" at bounding box center [328, 395] width 39 height 23
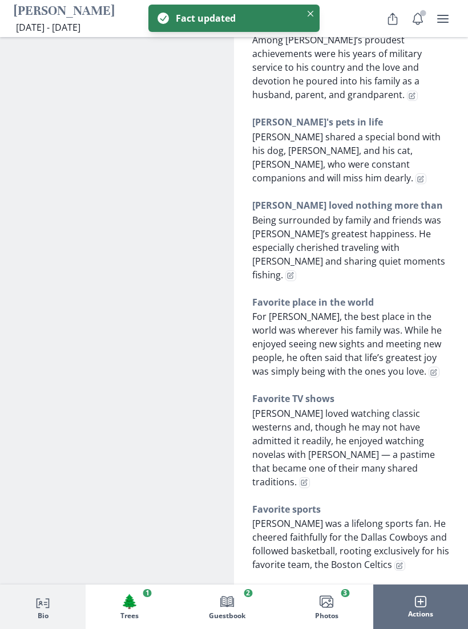
click at [396, 563] on icon "Edit fact" at bounding box center [399, 566] width 7 height 7
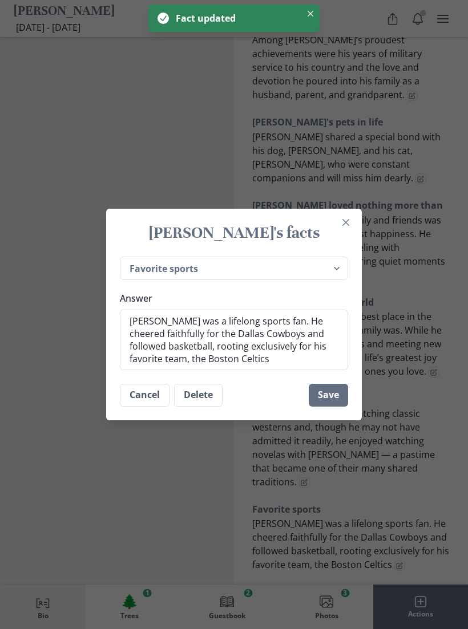
click at [254, 370] on textarea "[PERSON_NAME] was a lifelong sports fan. He cheered faithfully for the Dallas C…" at bounding box center [234, 340] width 228 height 60
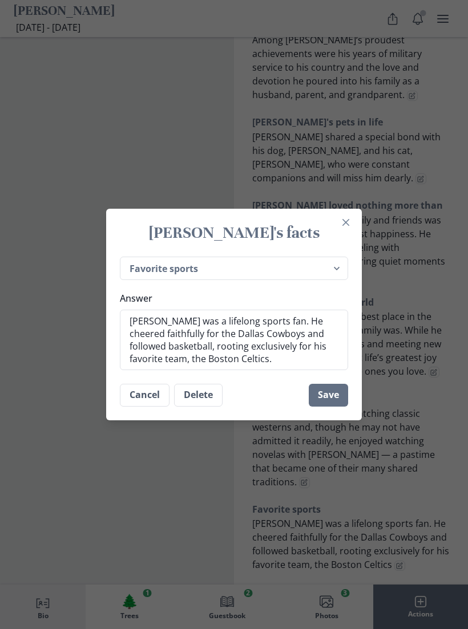
click at [336, 403] on button "Save" at bounding box center [328, 395] width 39 height 23
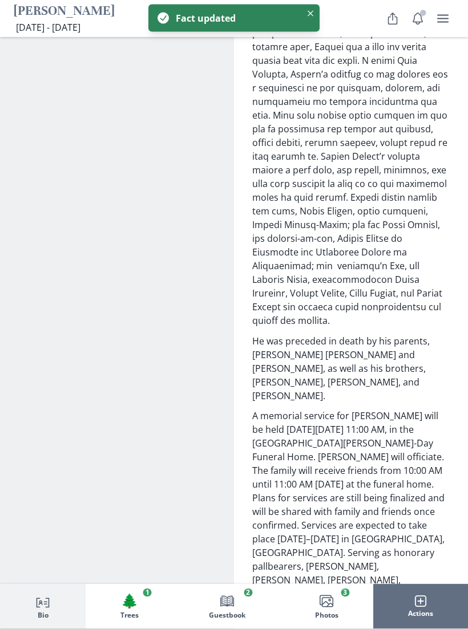
scroll to position [1987, 0]
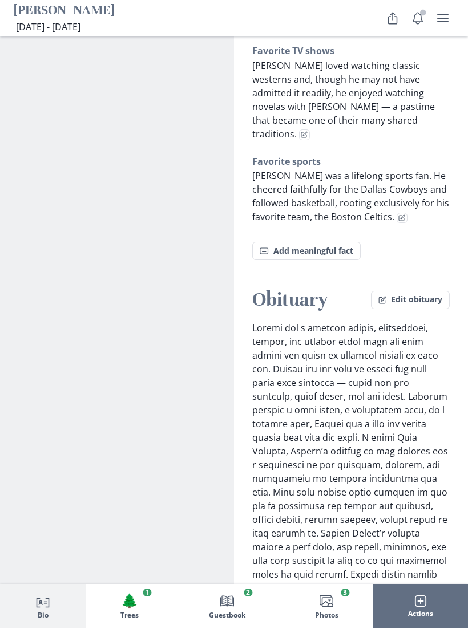
click at [419, 292] on button "Edit obituary" at bounding box center [410, 301] width 79 height 18
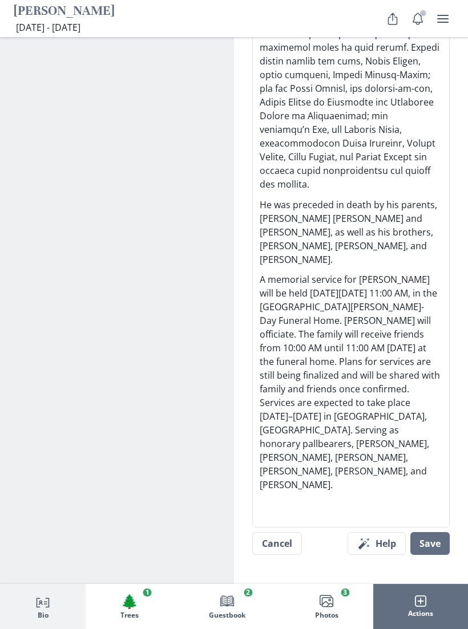
click at [348, 273] on p "A memorial service for [PERSON_NAME] will be held [DATE][DATE] 11:00 AM, in the…" at bounding box center [351, 382] width 183 height 219
click at [406, 273] on p "A memorial service for [PERSON_NAME] will be held [DATE][DATE] 11:00 AM, in the…" at bounding box center [351, 382] width 183 height 219
click at [434, 533] on button "Save" at bounding box center [429, 544] width 39 height 23
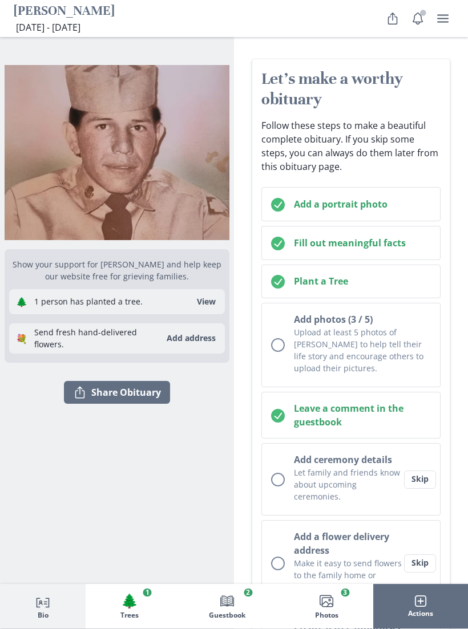
scroll to position [92, 0]
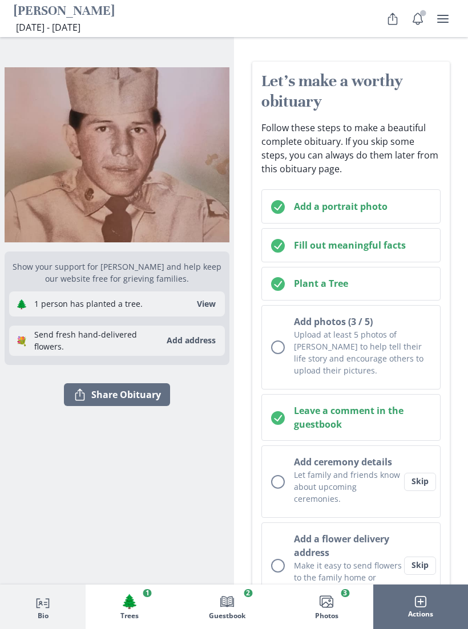
click at [443, 19] on icon "user menu" at bounding box center [443, 19] width 14 height 14
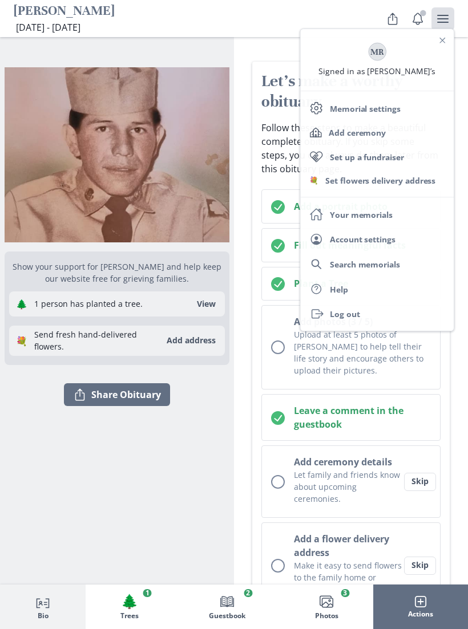
scroll to position [85, 0]
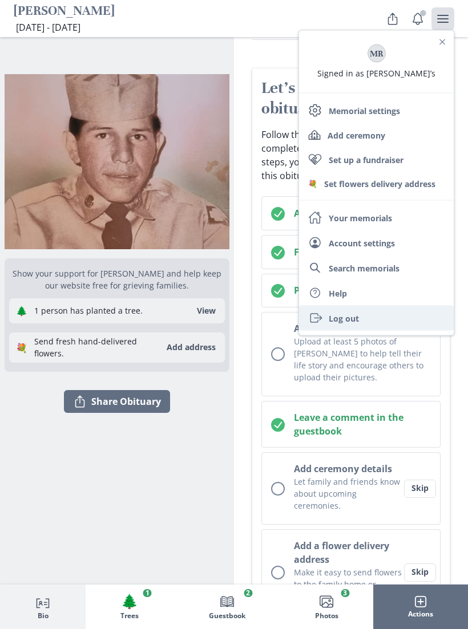
click at [354, 315] on link "Exit Log out" at bounding box center [376, 318] width 155 height 25
